Goal: Transaction & Acquisition: Purchase product/service

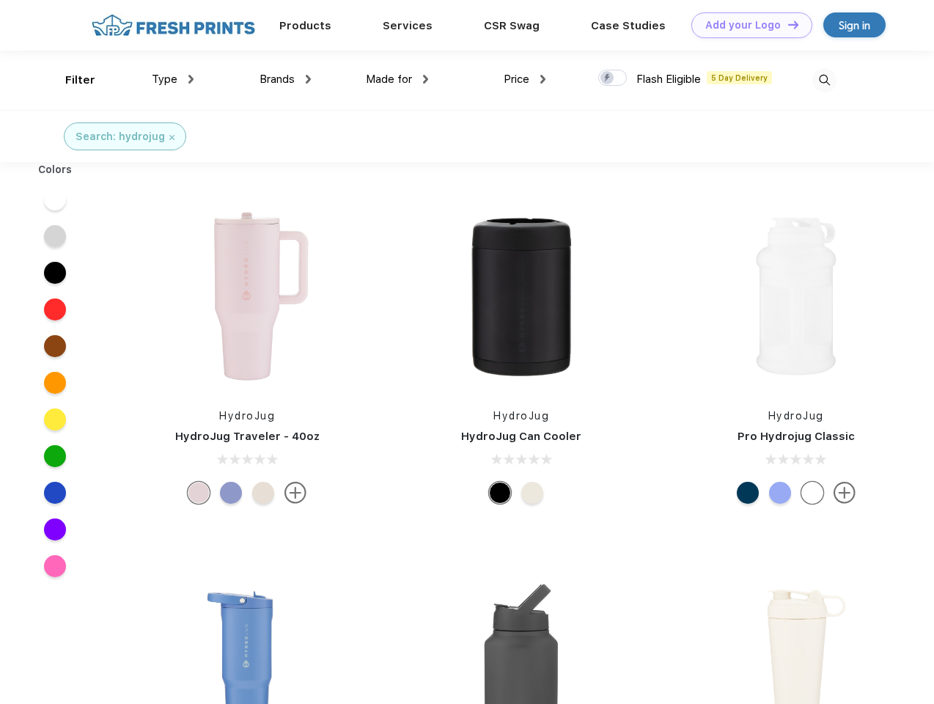
click at [747, 25] on link "Add your Logo Design Tool" at bounding box center [752, 25] width 121 height 26
click at [0, 0] on div "Design Tool" at bounding box center [0, 0] width 0 height 0
click at [787, 24] on link "Add your Logo Design Tool" at bounding box center [752, 25] width 121 height 26
click at [70, 80] on div "Filter" at bounding box center [80, 80] width 30 height 17
click at [173, 79] on span "Type" at bounding box center [165, 79] width 26 height 13
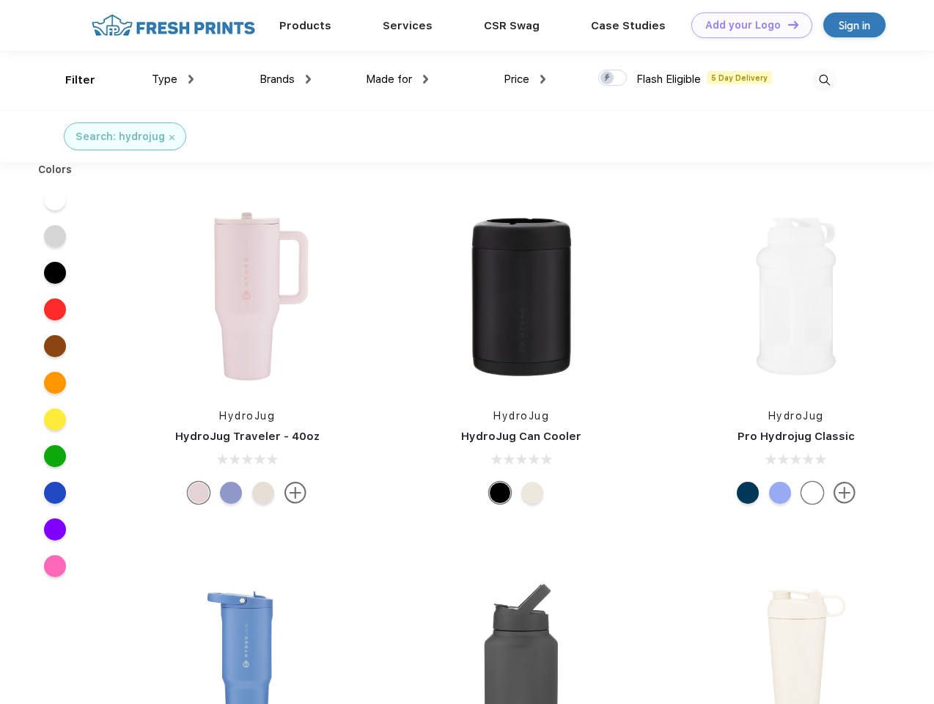
click at [285, 79] on span "Brands" at bounding box center [277, 79] width 35 height 13
click at [398, 79] on span "Made for" at bounding box center [389, 79] width 46 height 13
click at [525, 79] on span "Price" at bounding box center [517, 79] width 26 height 13
click at [613, 78] on div at bounding box center [612, 78] width 29 height 16
click at [608, 78] on input "checkbox" at bounding box center [603, 74] width 10 height 10
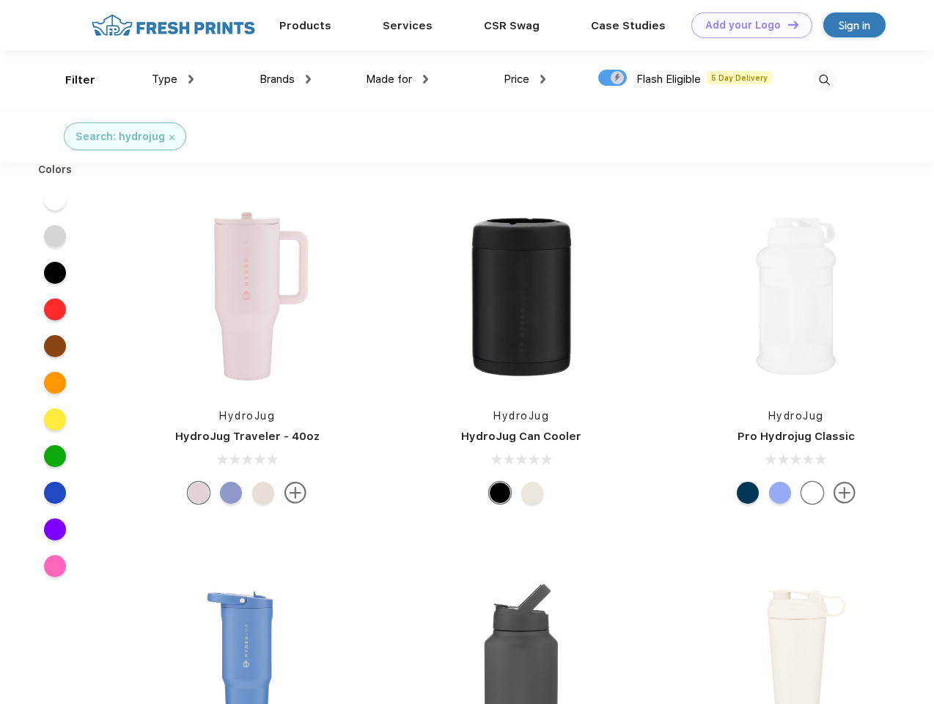
click at [824, 80] on img at bounding box center [825, 80] width 24 height 24
